Goal: Information Seeking & Learning: Learn about a topic

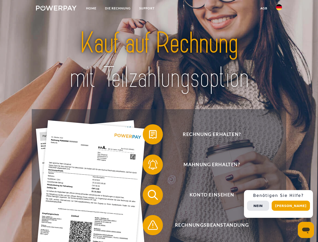
click at [56, 9] on img at bounding box center [56, 8] width 41 height 5
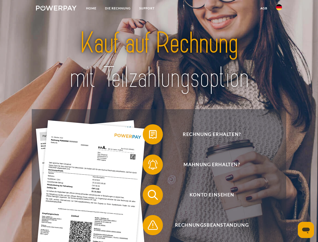
click at [279, 9] on img at bounding box center [279, 7] width 6 height 6
click at [263, 8] on link "agb" at bounding box center [264, 8] width 16 height 9
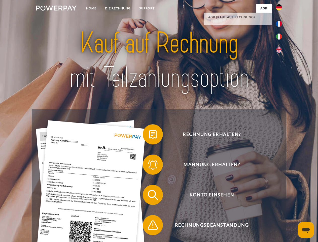
click at [149, 135] on span at bounding box center [145, 134] width 25 height 25
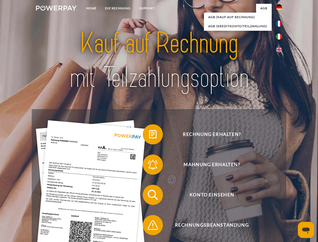
click at [149, 165] on span at bounding box center [145, 164] width 25 height 25
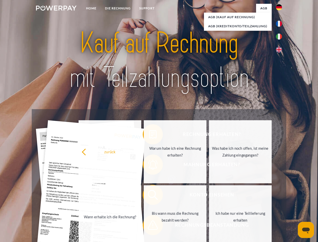
click at [149, 195] on link "Bis wann muss die Rechnung bezahlt werden?" at bounding box center [175, 216] width 63 height 63
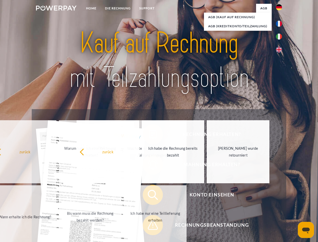
click at [149, 226] on span at bounding box center [145, 224] width 25 height 25
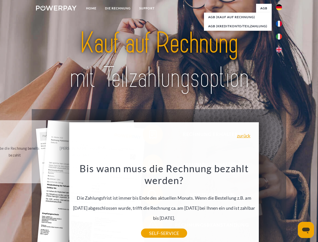
click at [280, 204] on div "Rechnung erhalten? Mahnung erhalten? Konto einsehen" at bounding box center [159, 209] width 254 height 201
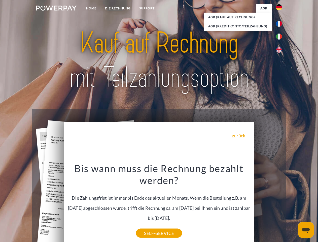
click at [268, 205] on span "Konto einsehen" at bounding box center [211, 194] width 123 height 20
click at [292, 205] on header "Home DIE RECHNUNG SUPPORT" at bounding box center [159, 173] width 318 height 347
